Goal: Information Seeking & Learning: Learn about a topic

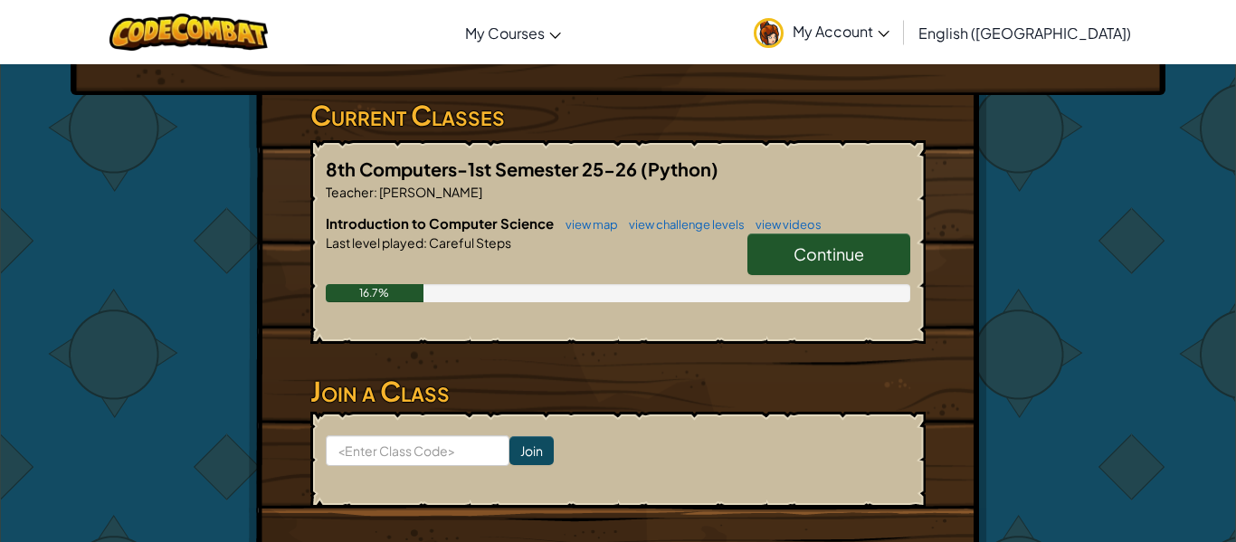
scroll to position [274, 0]
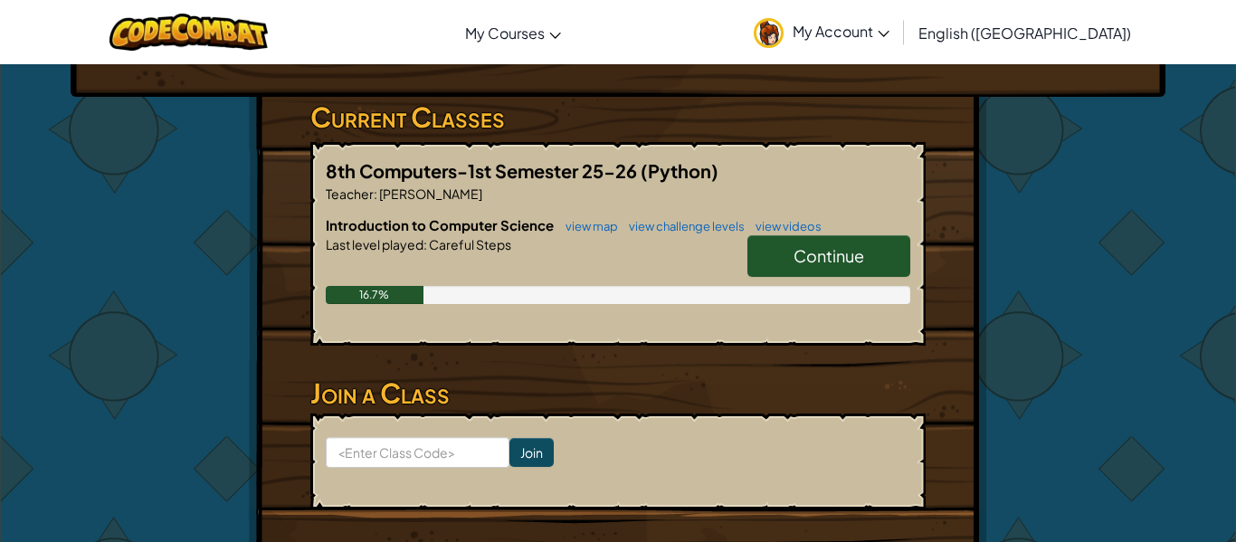
click at [772, 271] on link "Continue" at bounding box center [828, 256] width 163 height 42
